Goal: Navigation & Orientation: Find specific page/section

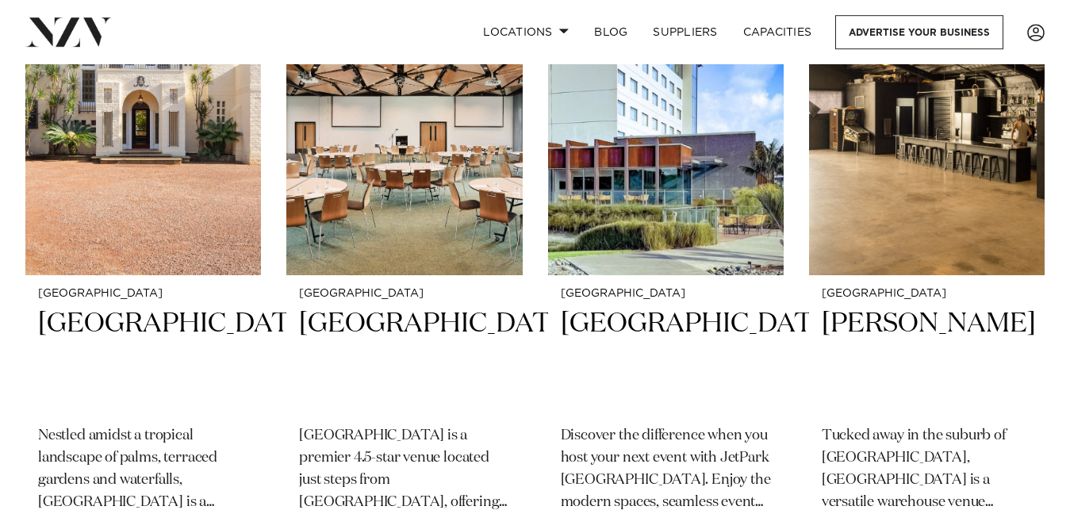
scroll to position [431, 0]
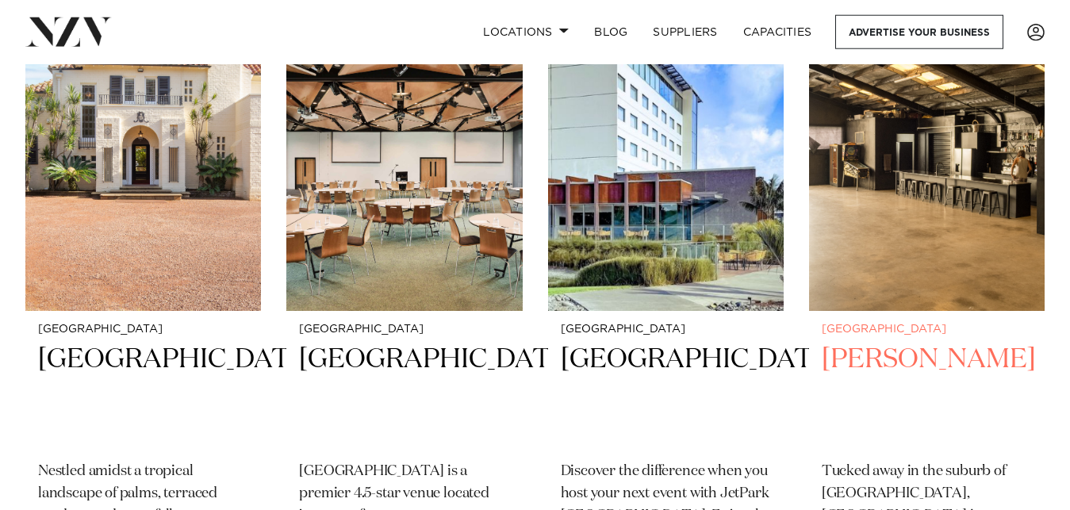
click at [956, 169] on img at bounding box center [927, 152] width 236 height 317
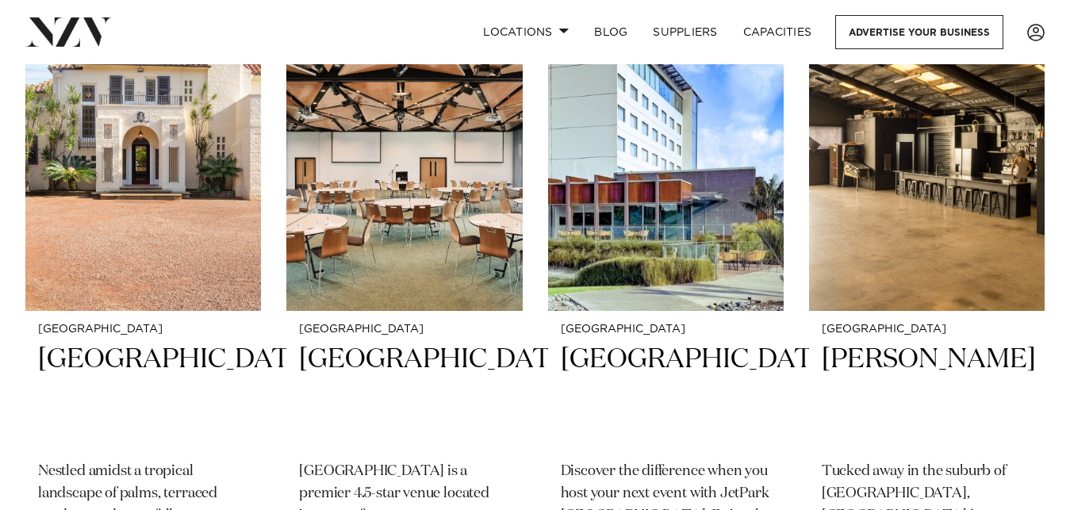
scroll to position [431, 0]
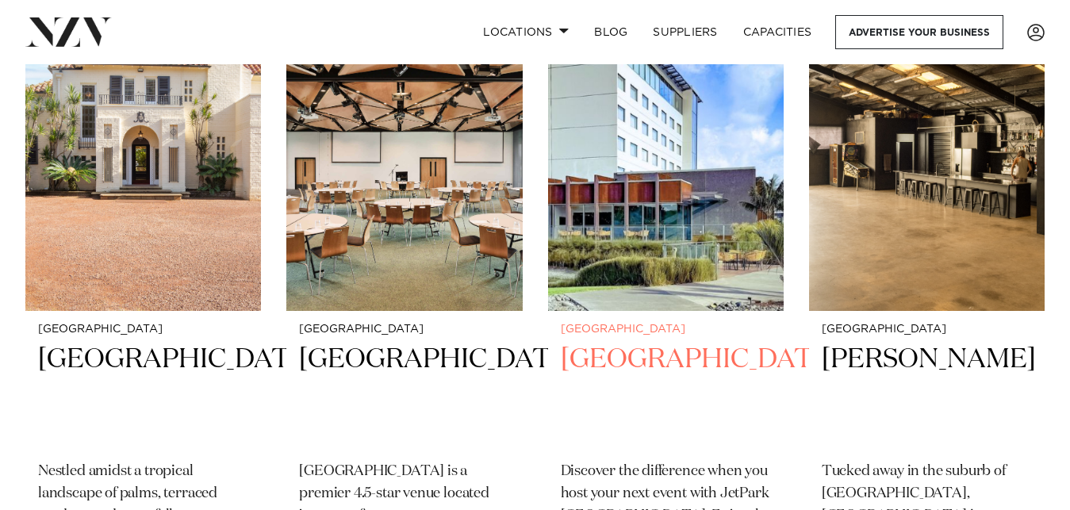
click at [676, 202] on img at bounding box center [666, 152] width 236 height 317
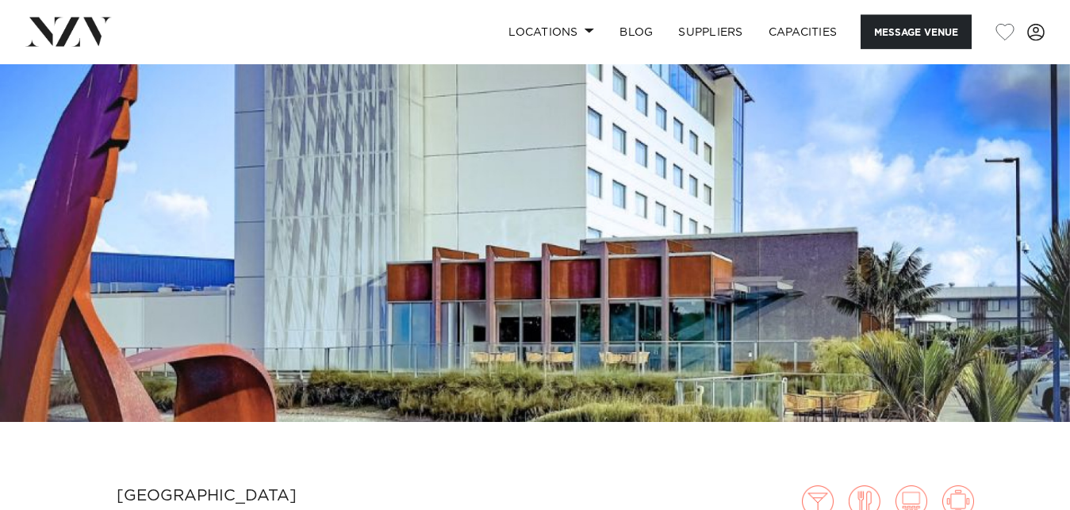
scroll to position [194, 0]
